Goal: Complete application form

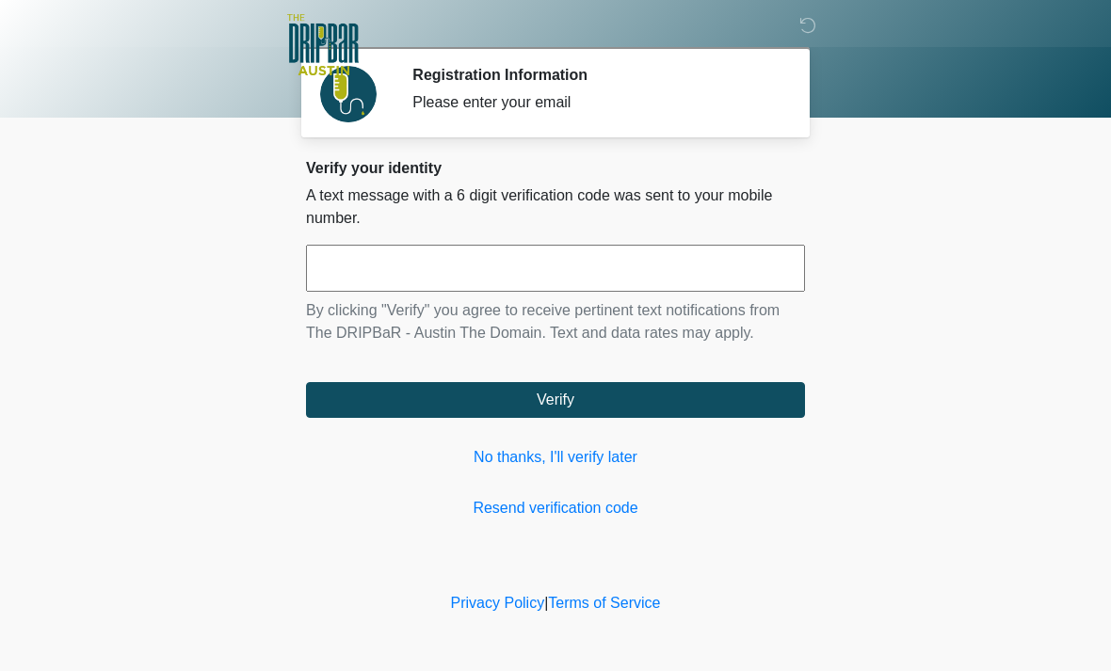
click at [544, 460] on link "No thanks, I'll verify later" at bounding box center [555, 457] width 499 height 23
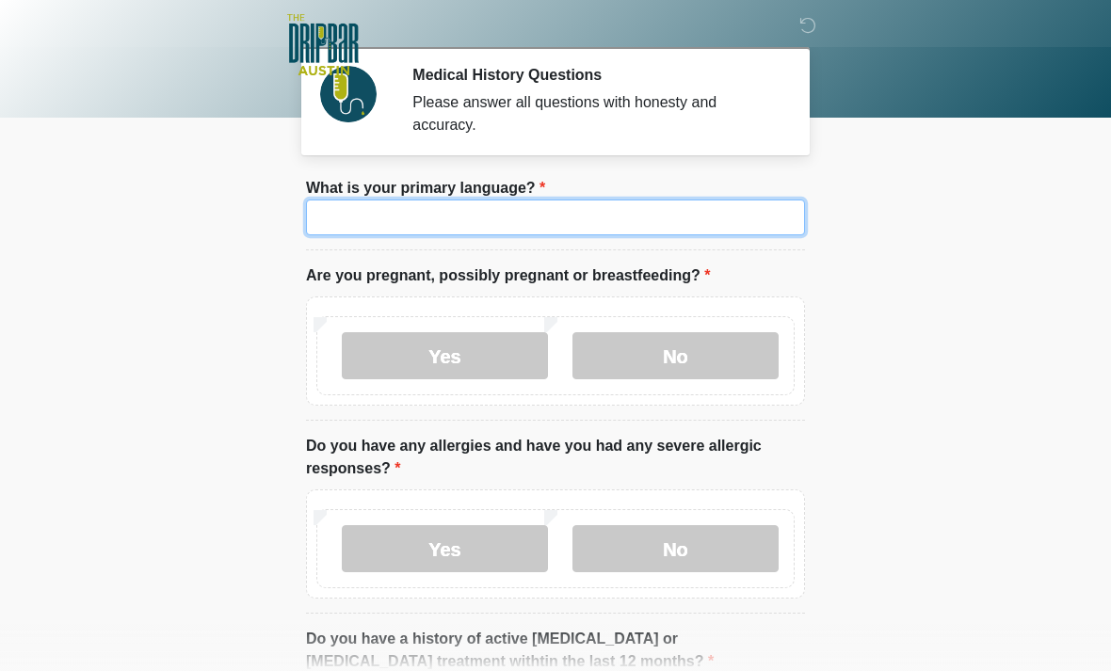
click at [529, 209] on input "What is your primary language?" at bounding box center [555, 218] width 499 height 36
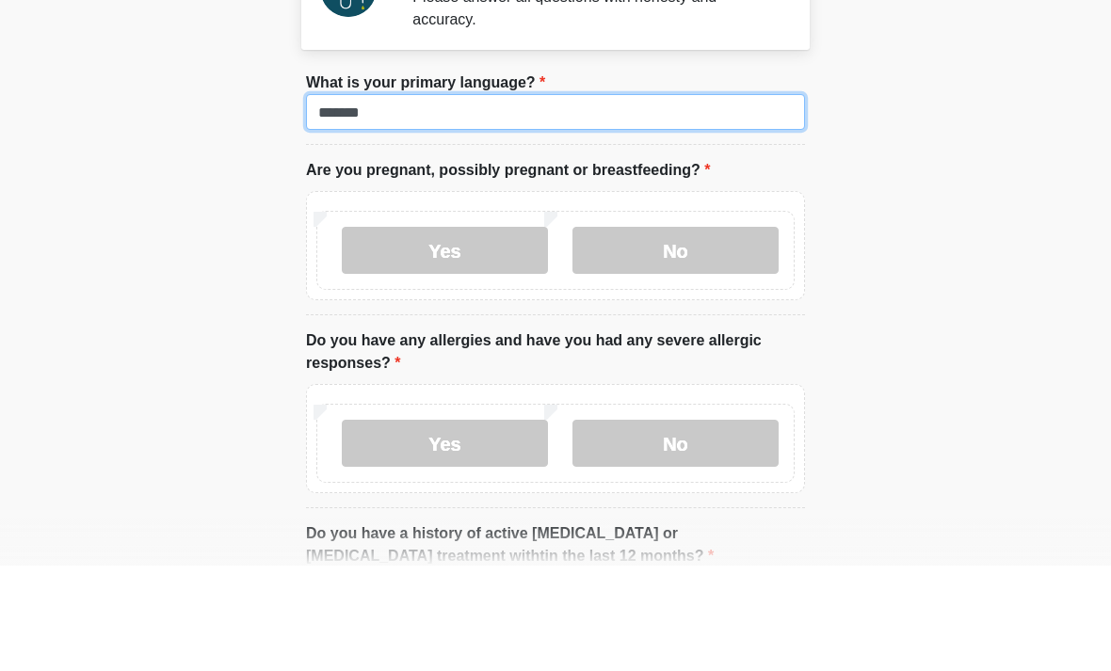
type input "*******"
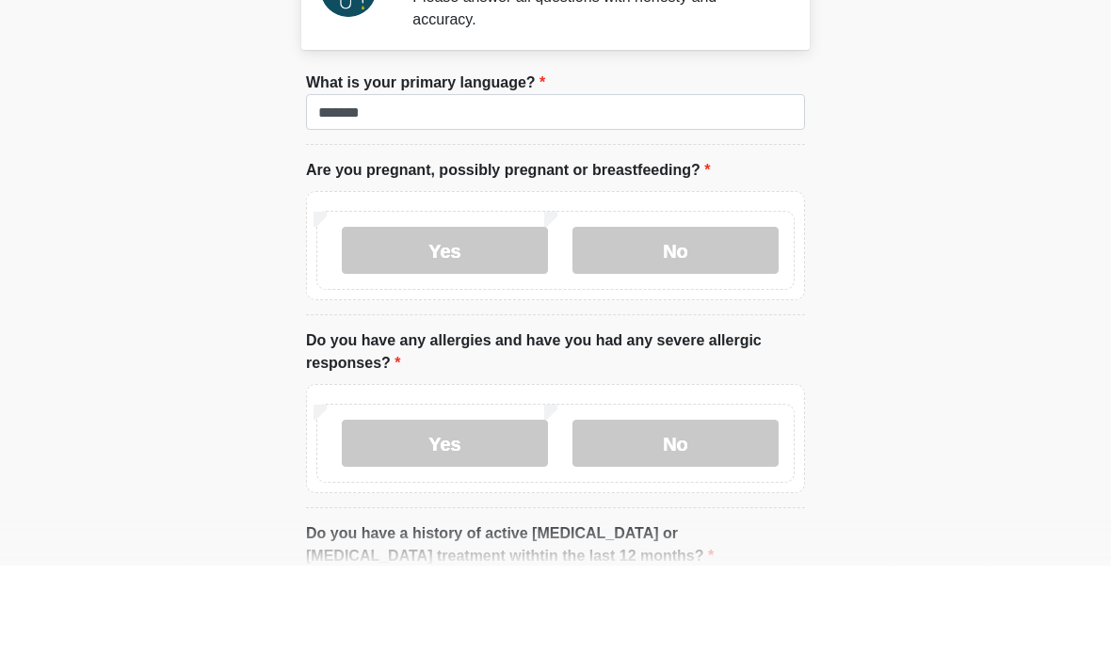
click at [675, 332] on label "No" at bounding box center [676, 355] width 206 height 47
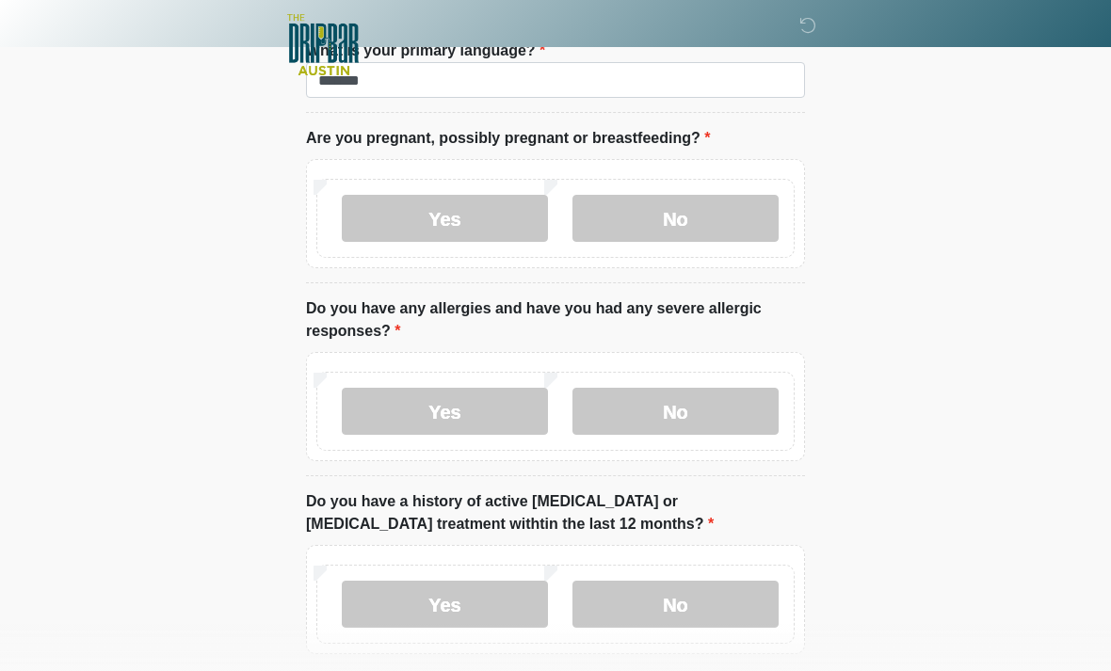
scroll to position [260, 0]
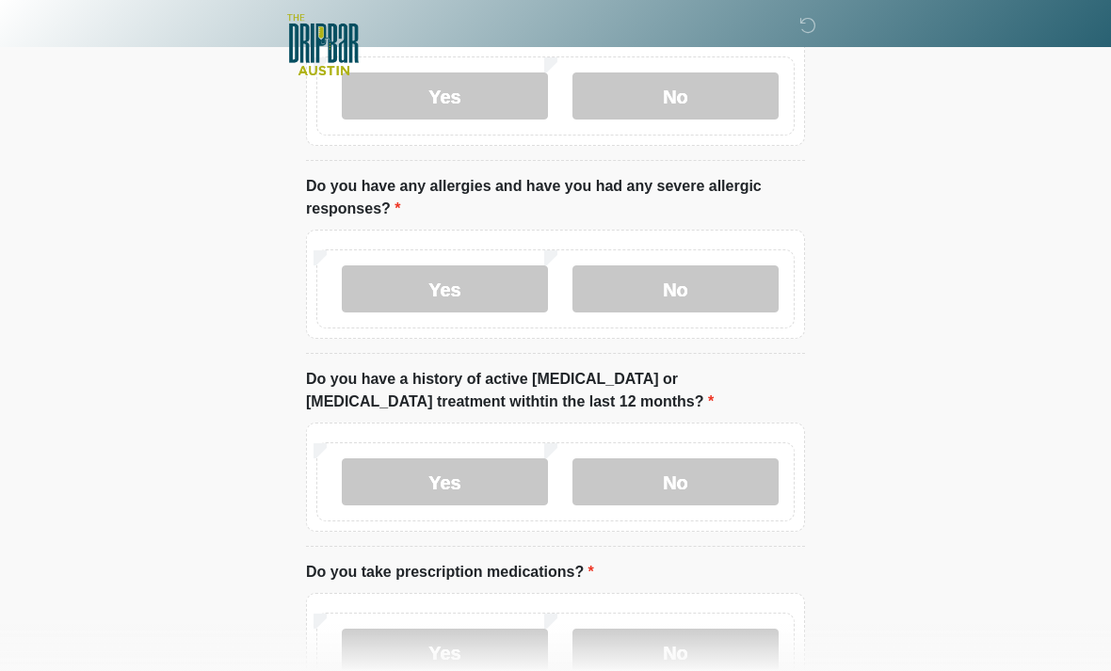
click at [682, 295] on label "No" at bounding box center [676, 289] width 206 height 47
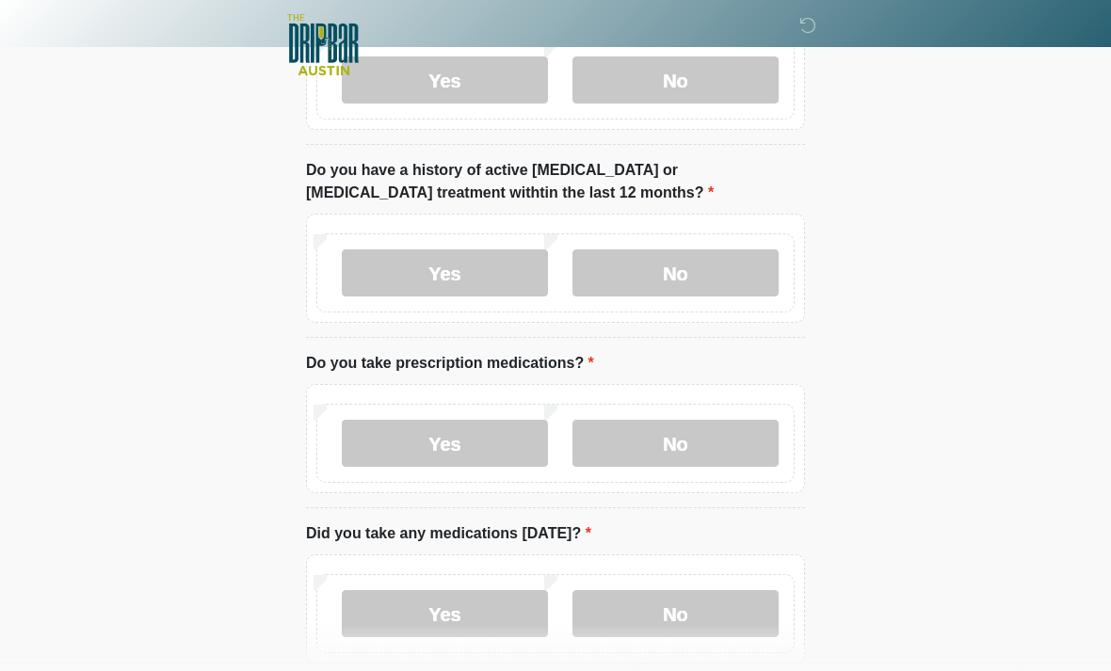
scroll to position [468, 0]
click at [696, 271] on label "No" at bounding box center [676, 273] width 206 height 47
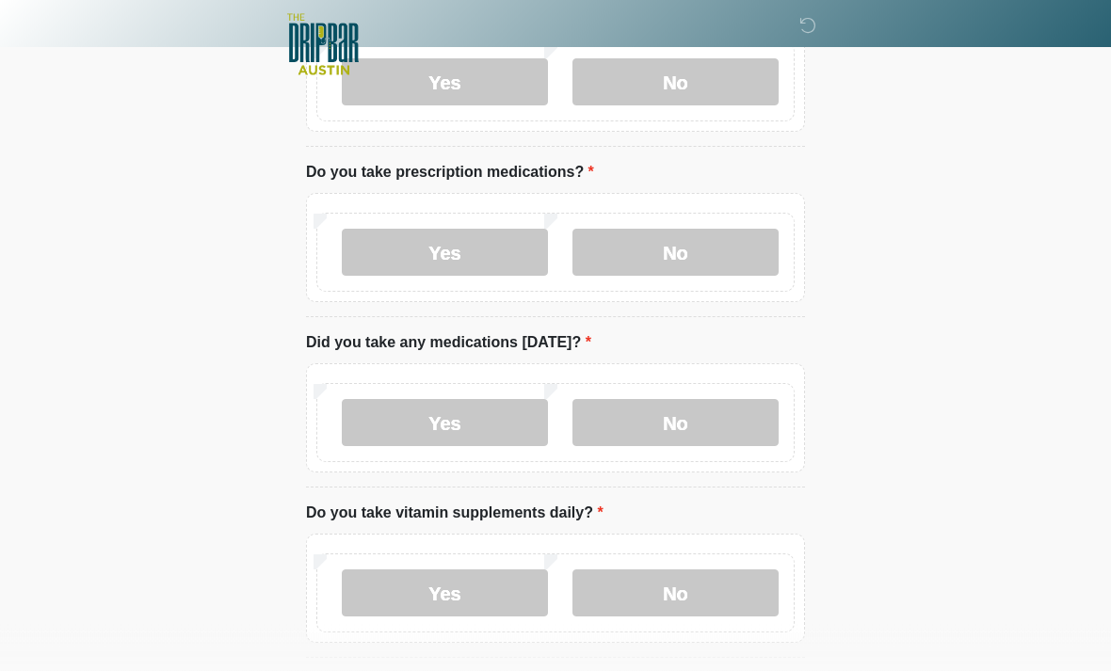
scroll to position [666, 0]
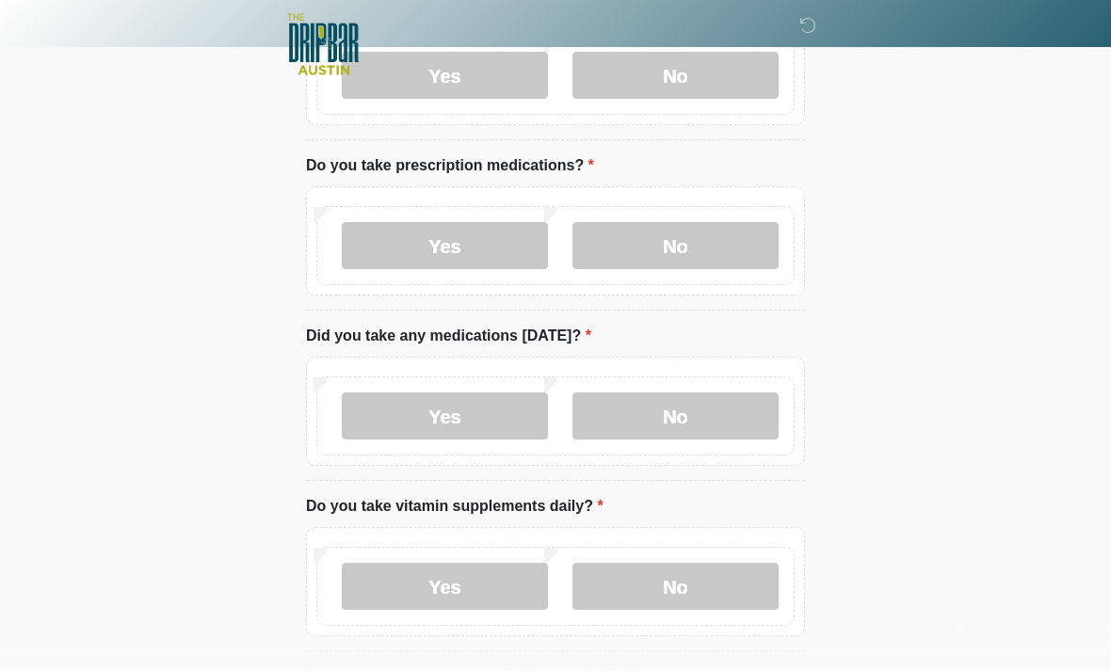
click at [438, 248] on label "Yes" at bounding box center [445, 246] width 206 height 47
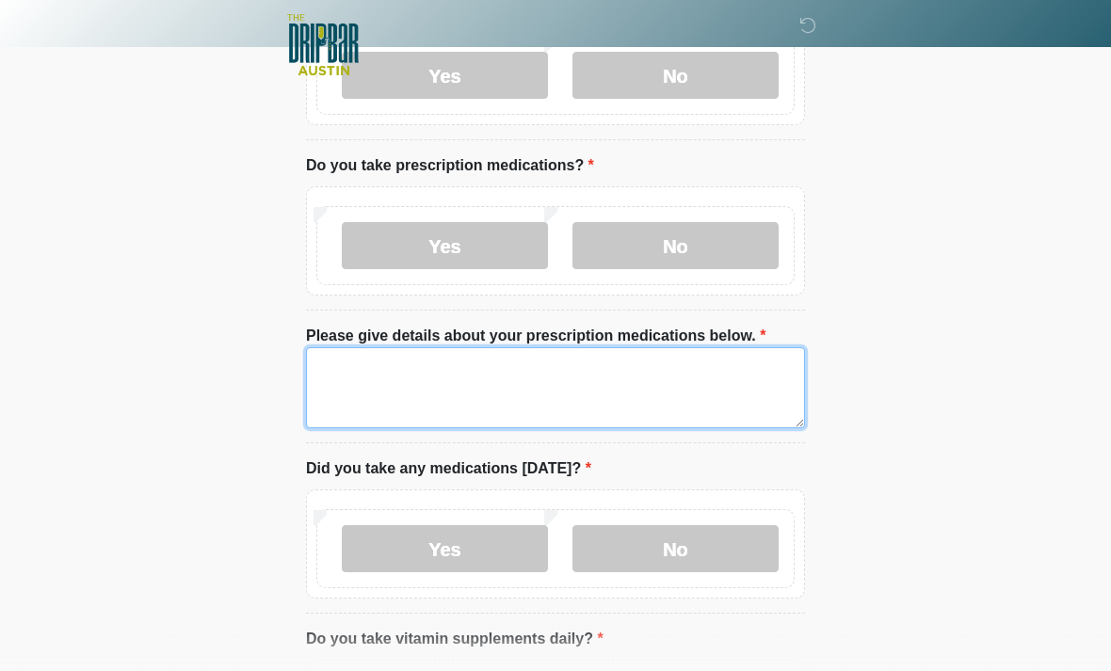
click at [383, 363] on textarea "Please give details about your prescription medications below." at bounding box center [555, 387] width 499 height 81
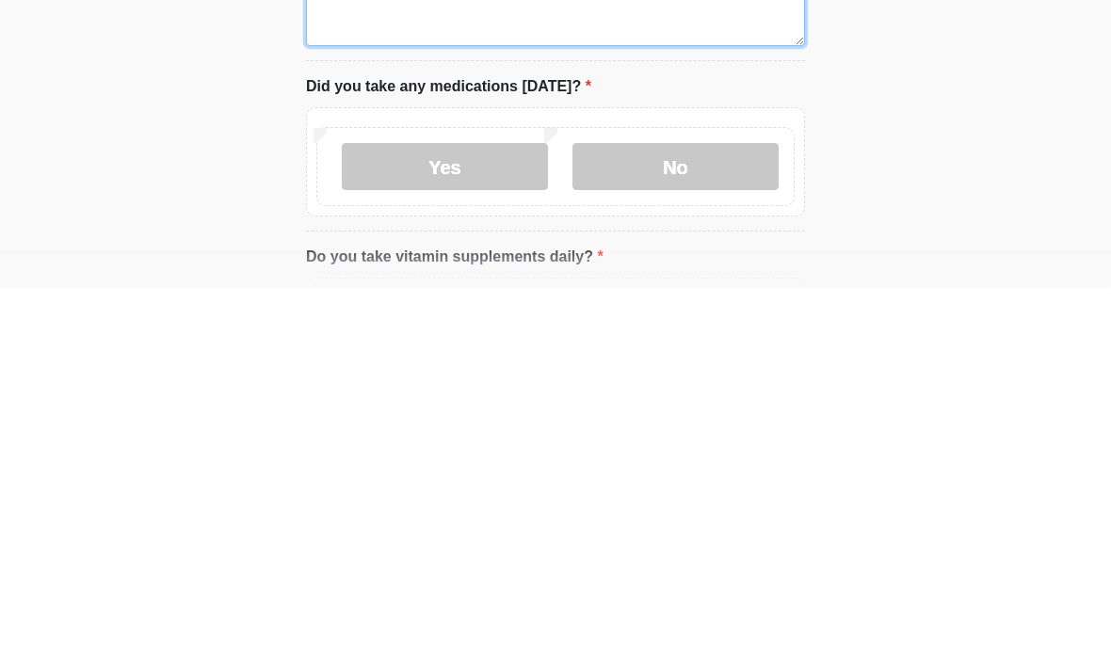
type textarea "**********"
click at [703, 526] on label "No" at bounding box center [676, 549] width 206 height 47
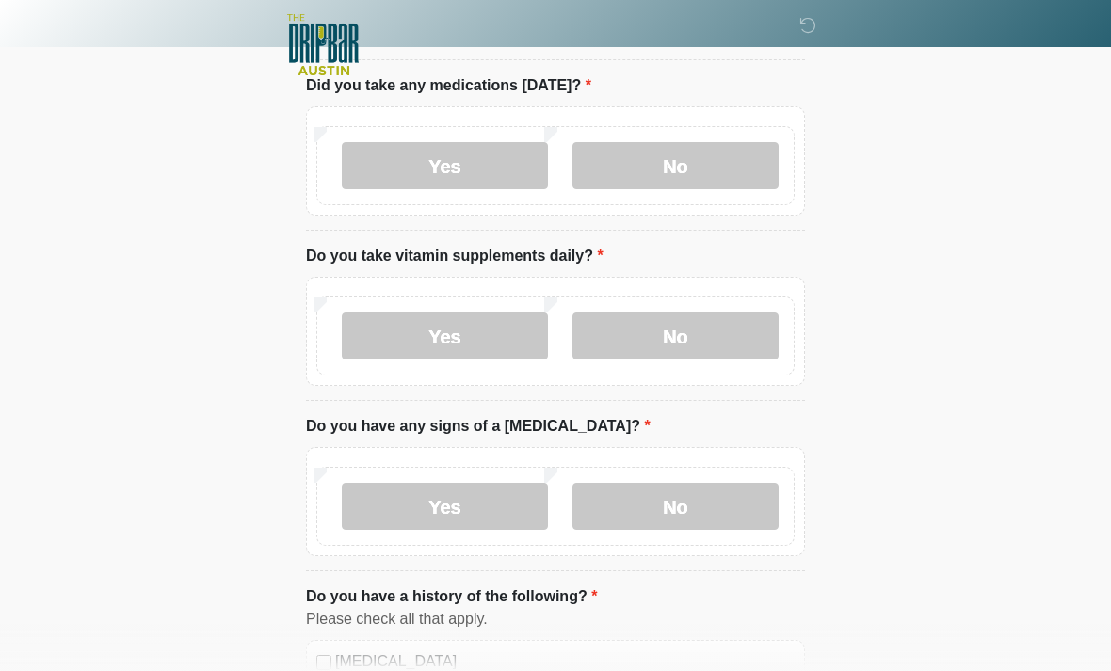
click at [471, 174] on label "Yes" at bounding box center [445, 165] width 206 height 47
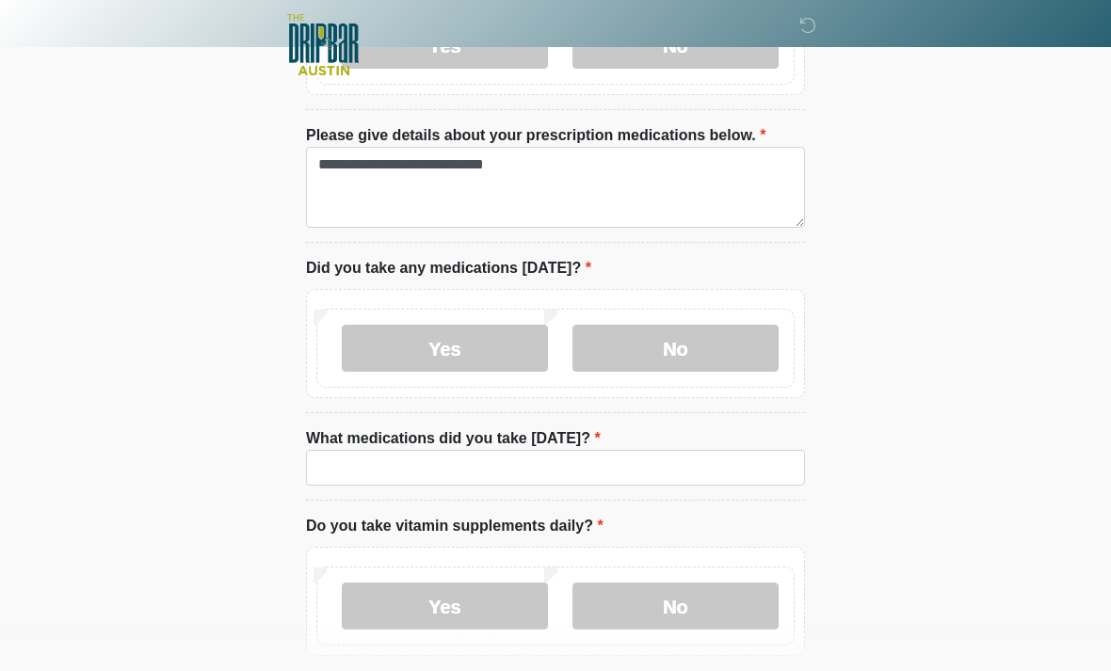
scroll to position [869, 0]
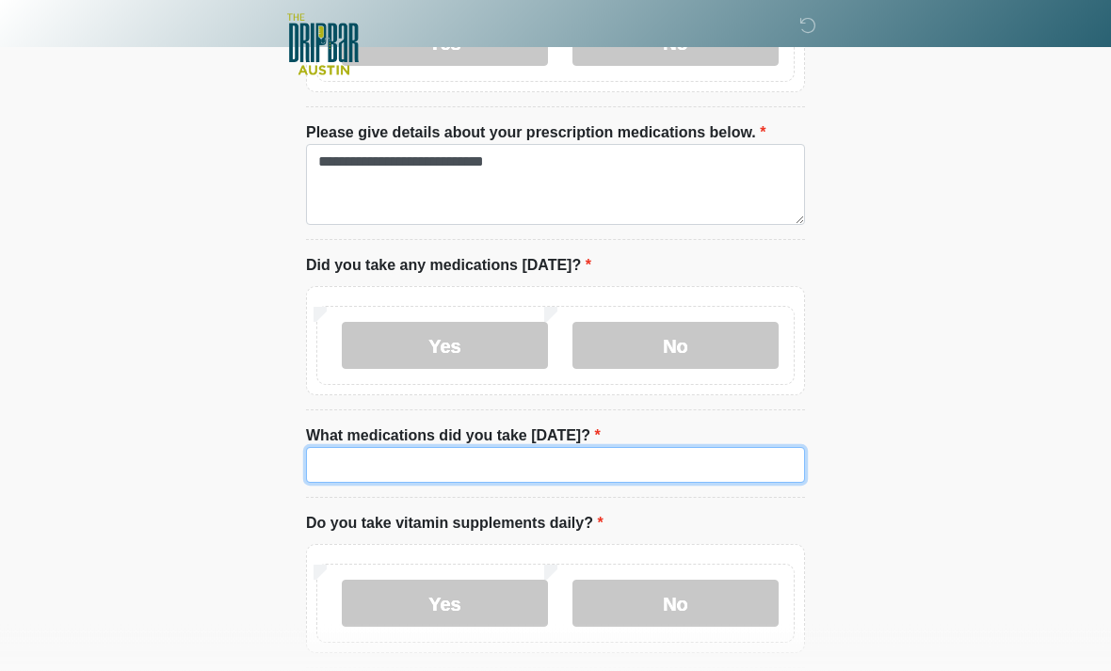
click at [460, 457] on input "What medications did you take today?" at bounding box center [555, 466] width 499 height 36
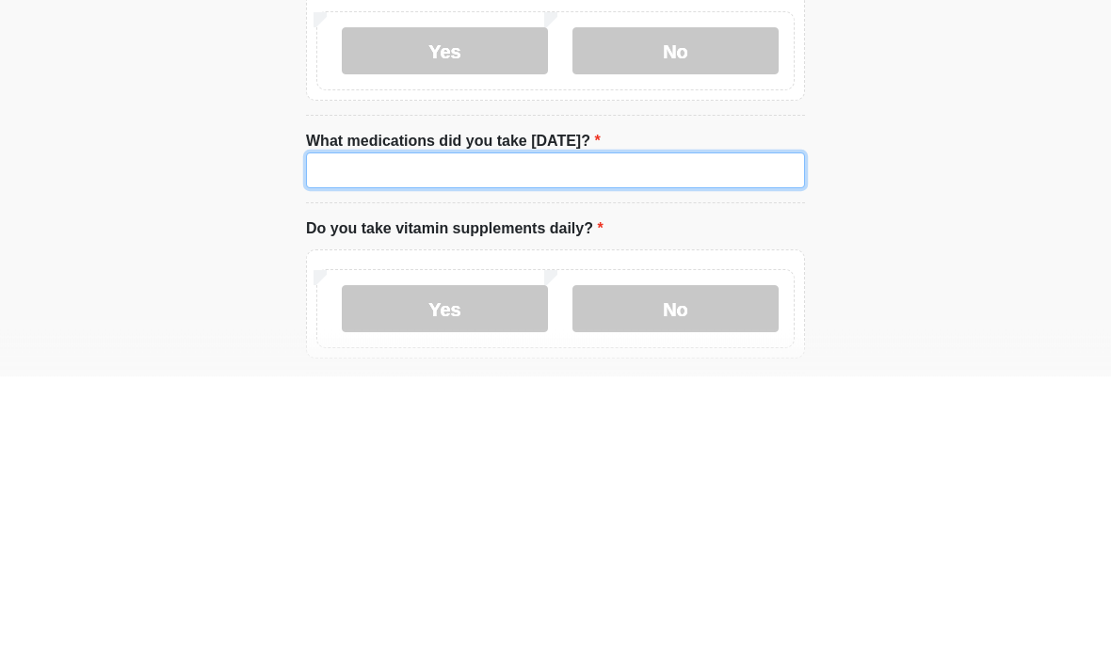
type input "*"
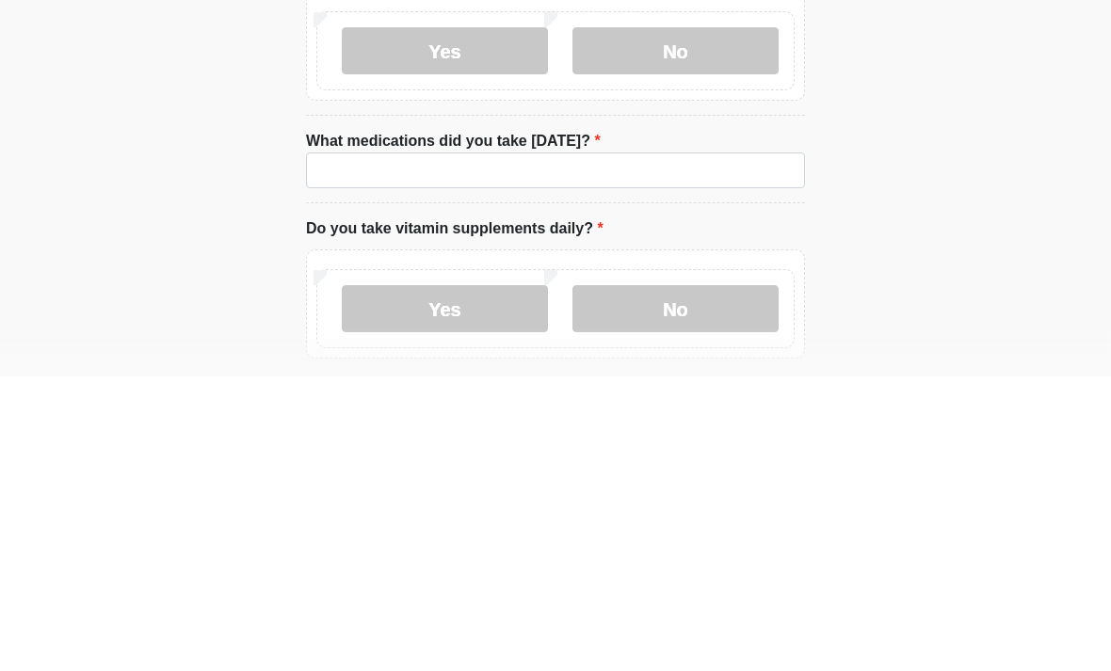
click at [688, 323] on label "No" at bounding box center [676, 346] width 206 height 47
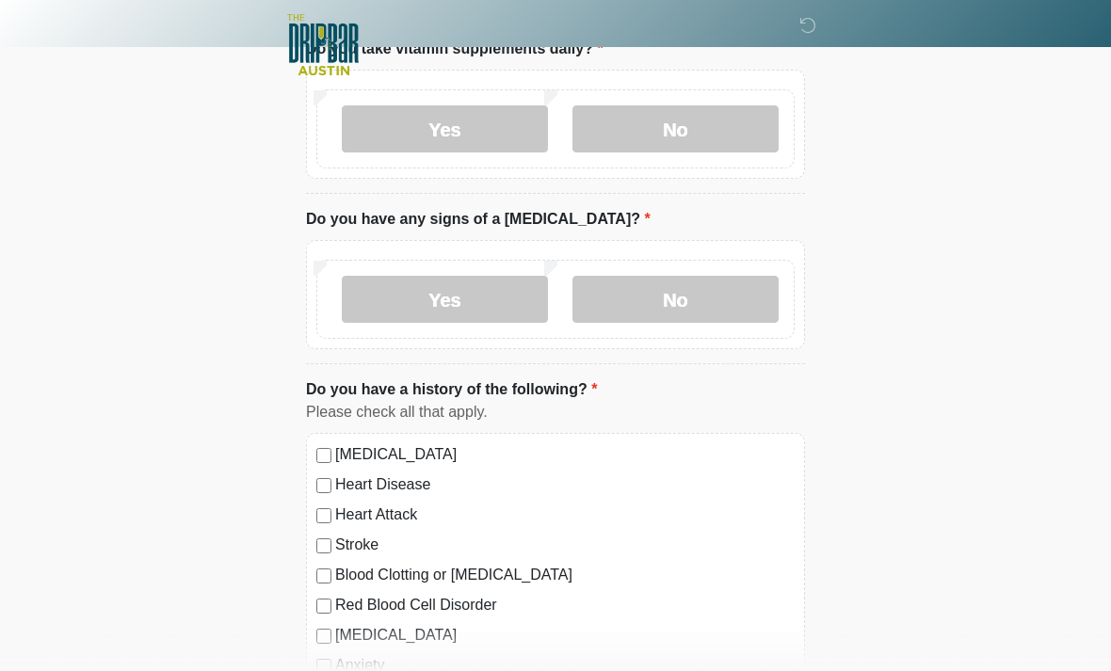
scroll to position [1290, 0]
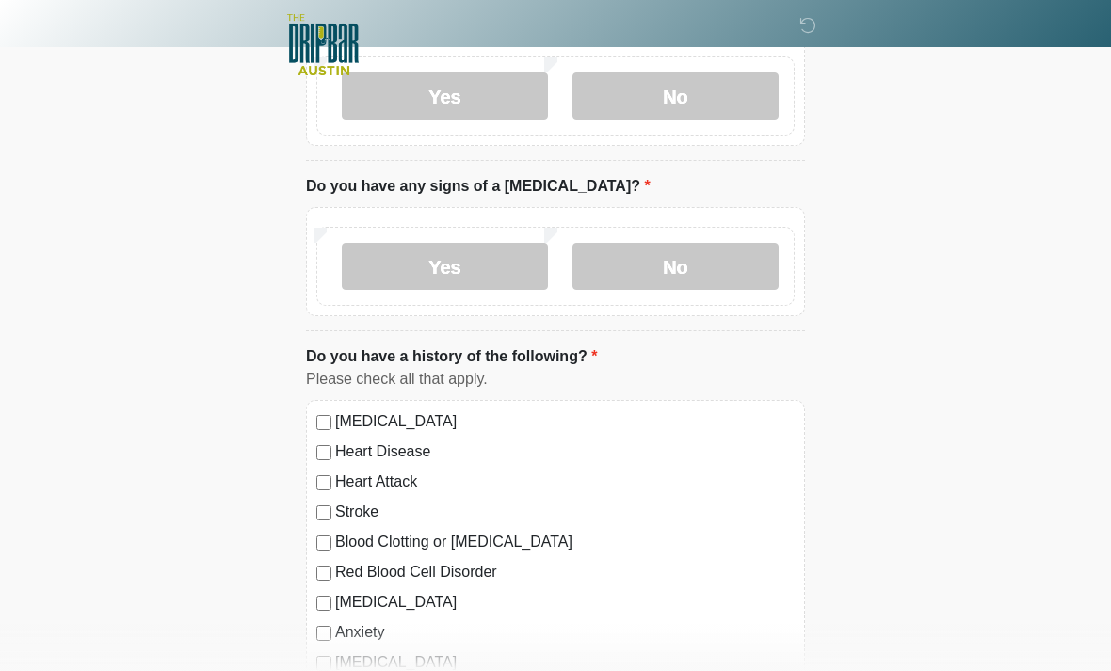
click at [686, 95] on label "No" at bounding box center [676, 96] width 206 height 47
click at [709, 275] on label "No" at bounding box center [676, 266] width 206 height 47
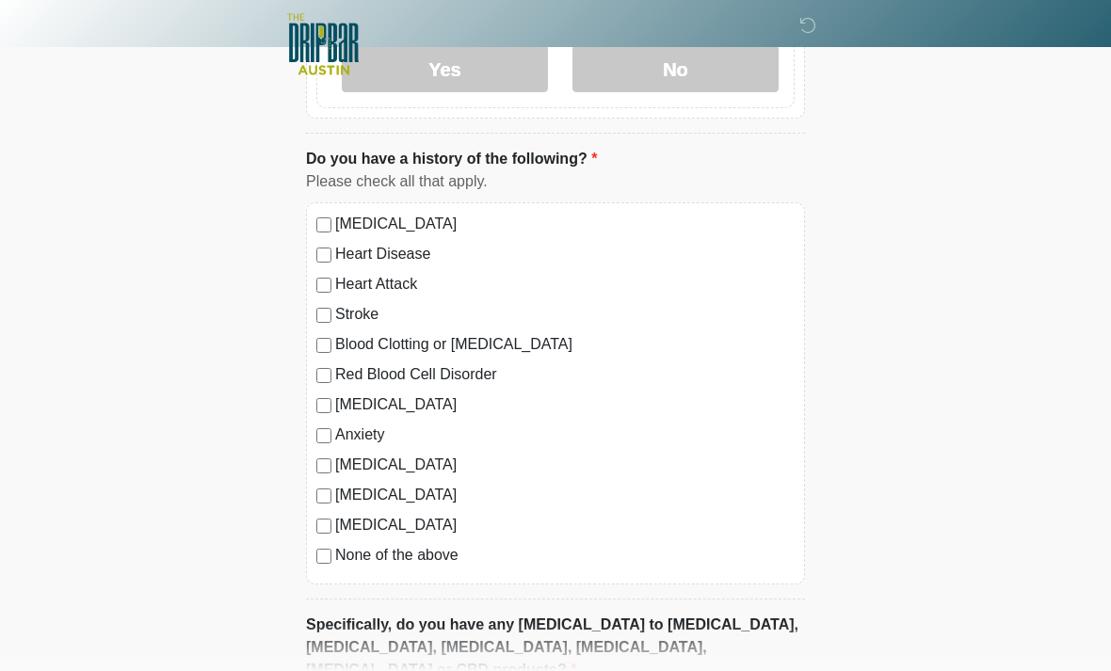
scroll to position [1697, 0]
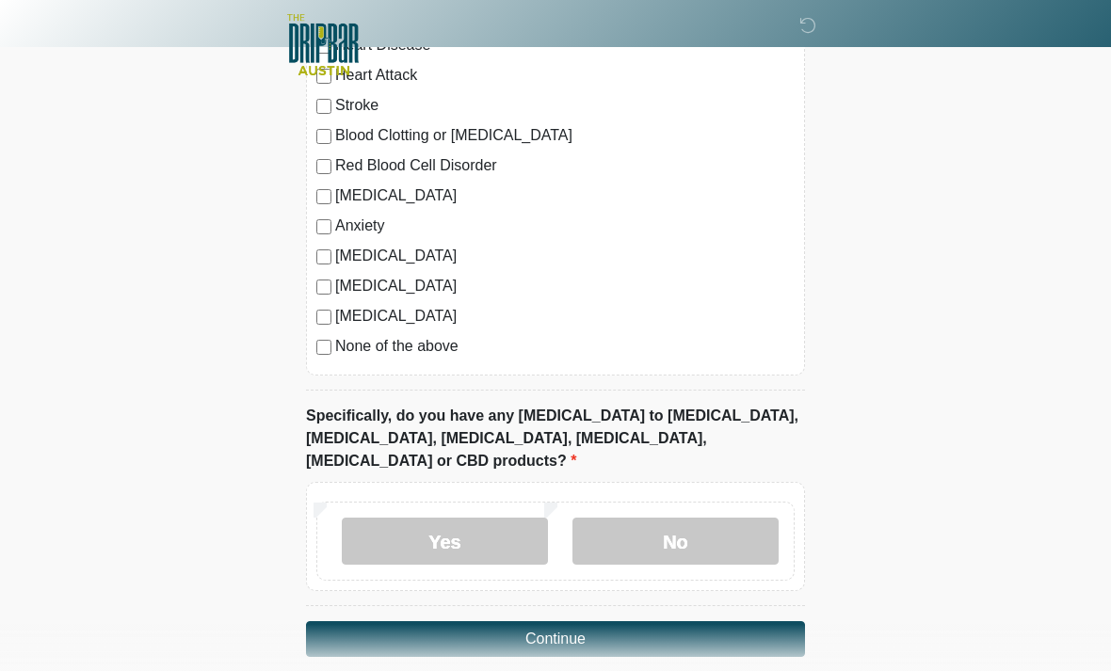
click at [700, 518] on label "No" at bounding box center [676, 541] width 206 height 47
click at [612, 622] on button "Continue" at bounding box center [555, 640] width 499 height 36
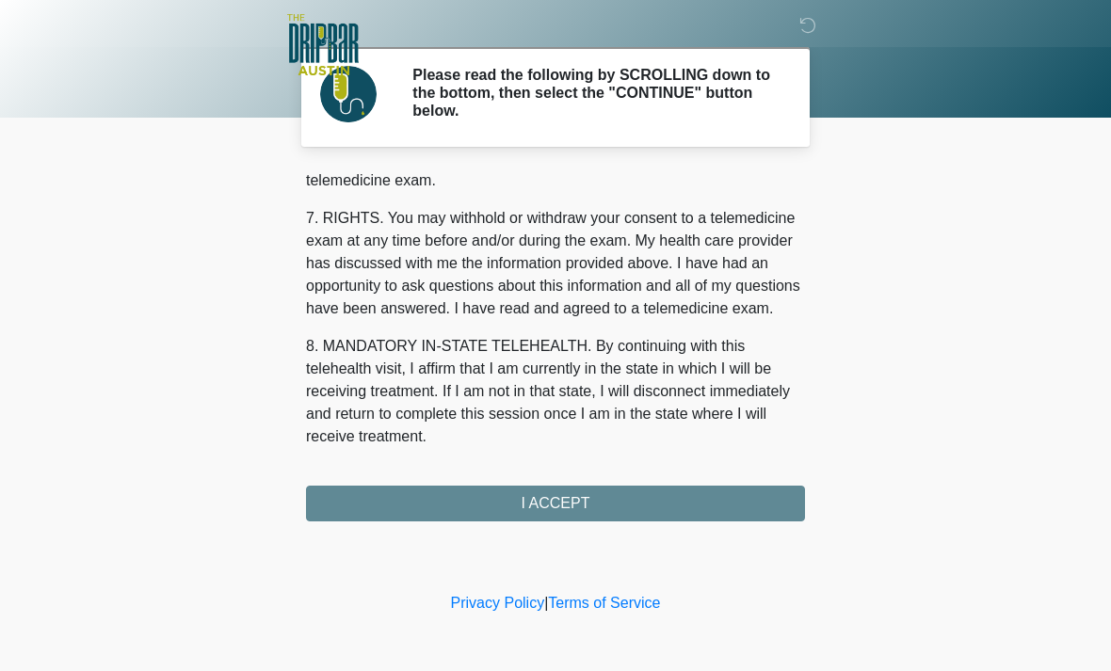
scroll to position [820, 0]
click at [607, 506] on button "I ACCEPT" at bounding box center [555, 504] width 499 height 36
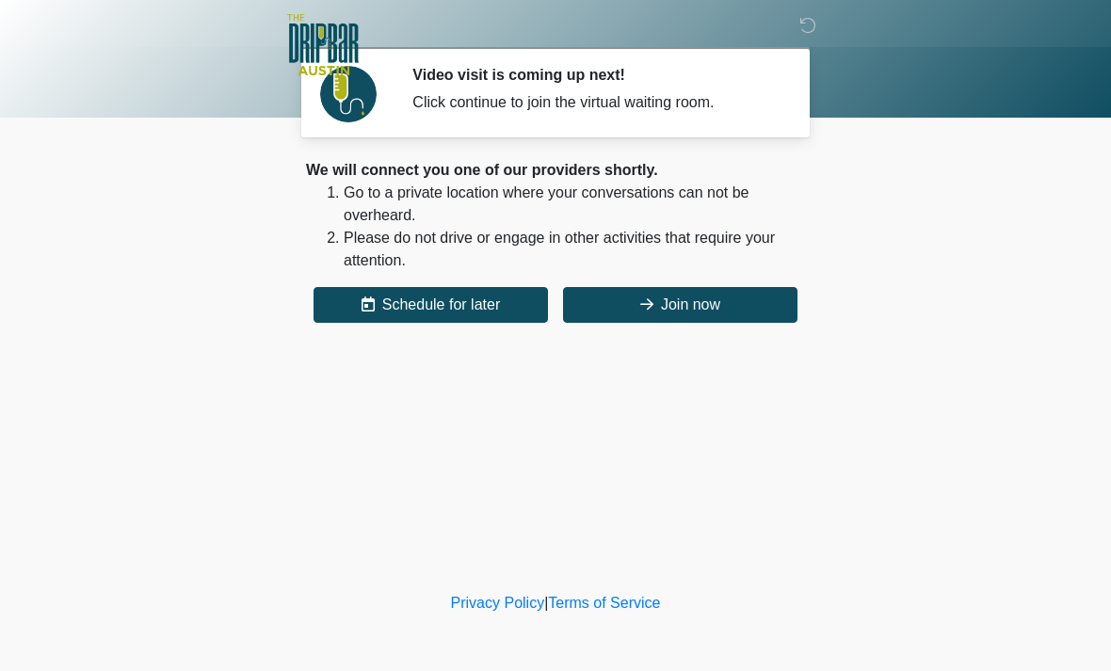
click at [702, 303] on button "Join now" at bounding box center [680, 305] width 234 height 36
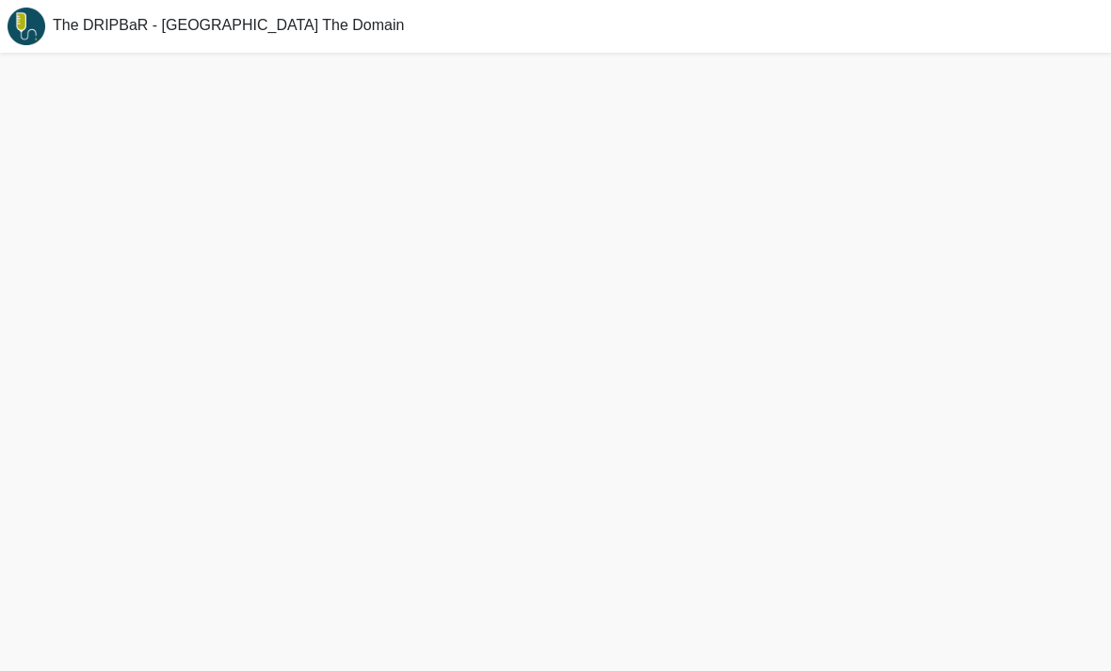
click at [702, 305] on div at bounding box center [555, 362] width 1111 height 619
